Goal: Transaction & Acquisition: Subscribe to service/newsletter

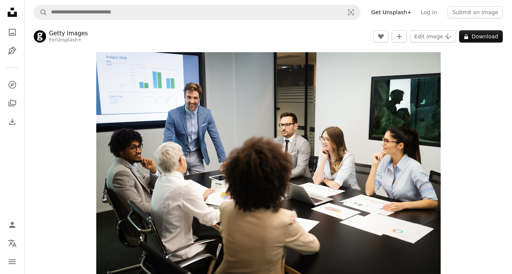
scroll to position [1, 0]
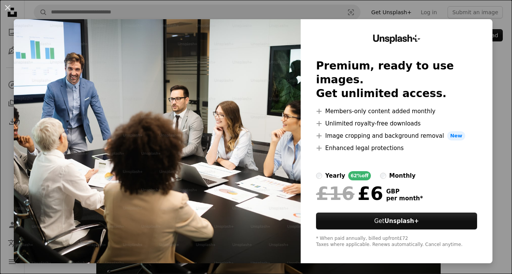
click at [380, 107] on li "A plus sign Members-only content added monthly" at bounding box center [396, 111] width 161 height 9
click at [363, 119] on li "A plus sign Unlimited royalty-free downloads" at bounding box center [396, 123] width 161 height 9
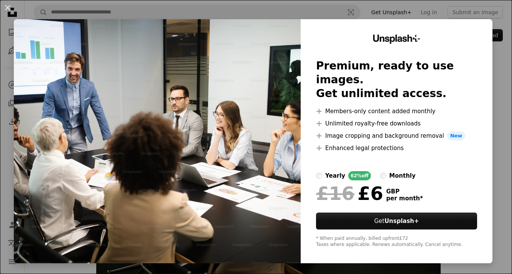
click at [363, 119] on li "A plus sign Unlimited royalty-free downloads" at bounding box center [396, 123] width 161 height 9
click at [358, 131] on li "A plus sign Image cropping and background removal New" at bounding box center [396, 135] width 161 height 9
click at [346, 144] on li "A plus sign Enhanced legal protections" at bounding box center [396, 148] width 161 height 9
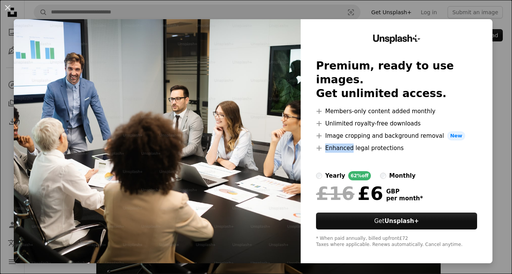
click at [346, 144] on li "A plus sign Enhanced legal protections" at bounding box center [396, 148] width 161 height 9
click at [330, 171] on label "yearly 62% off" at bounding box center [343, 175] width 55 height 9
